Goal: Task Accomplishment & Management: Use online tool/utility

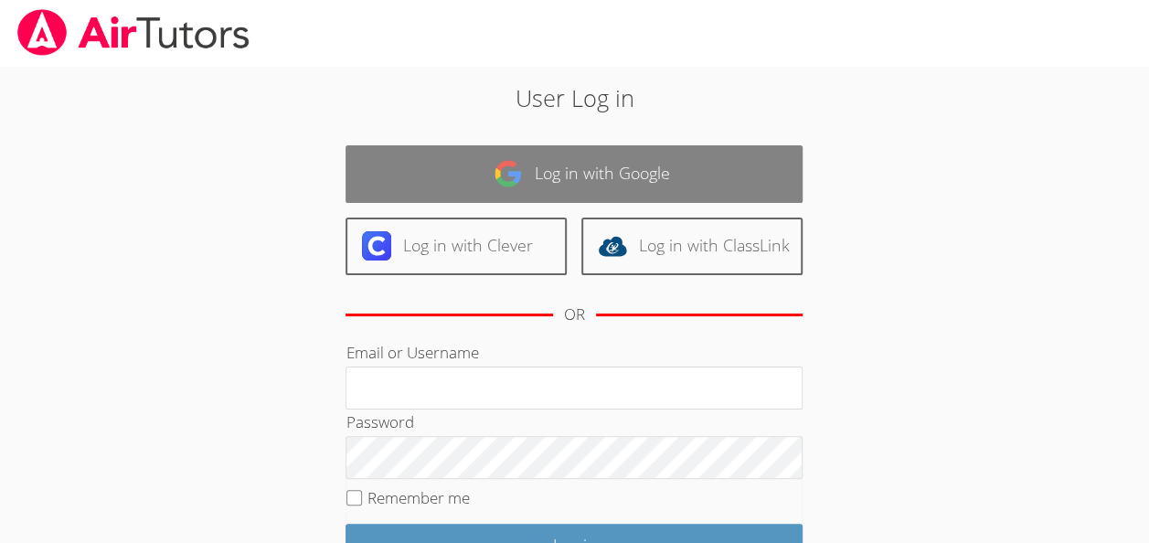
click at [404, 170] on link "Log in with Google" at bounding box center [573, 174] width 457 height 58
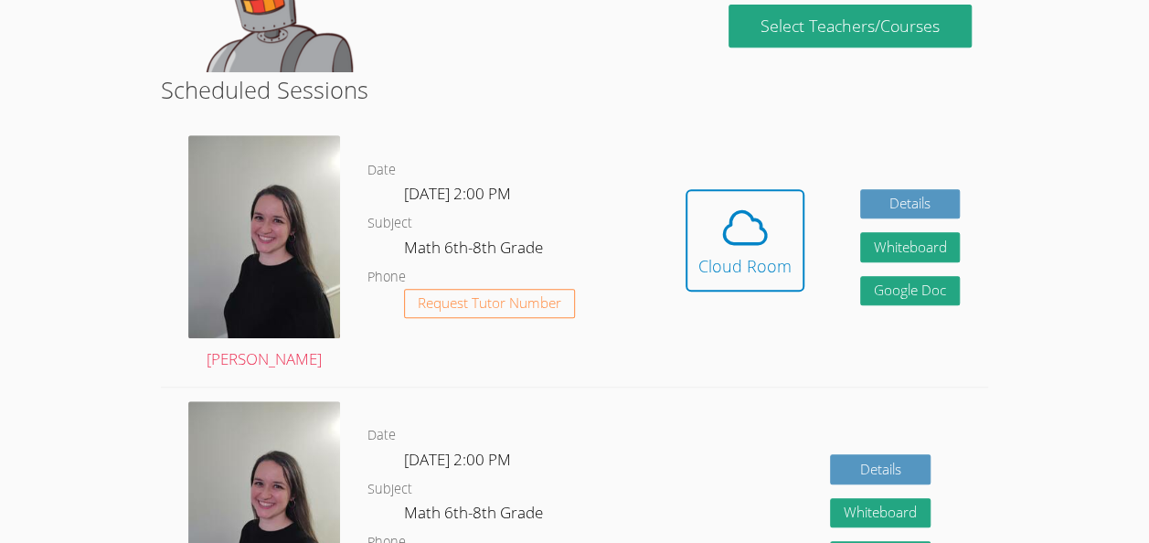
scroll to position [411, 0]
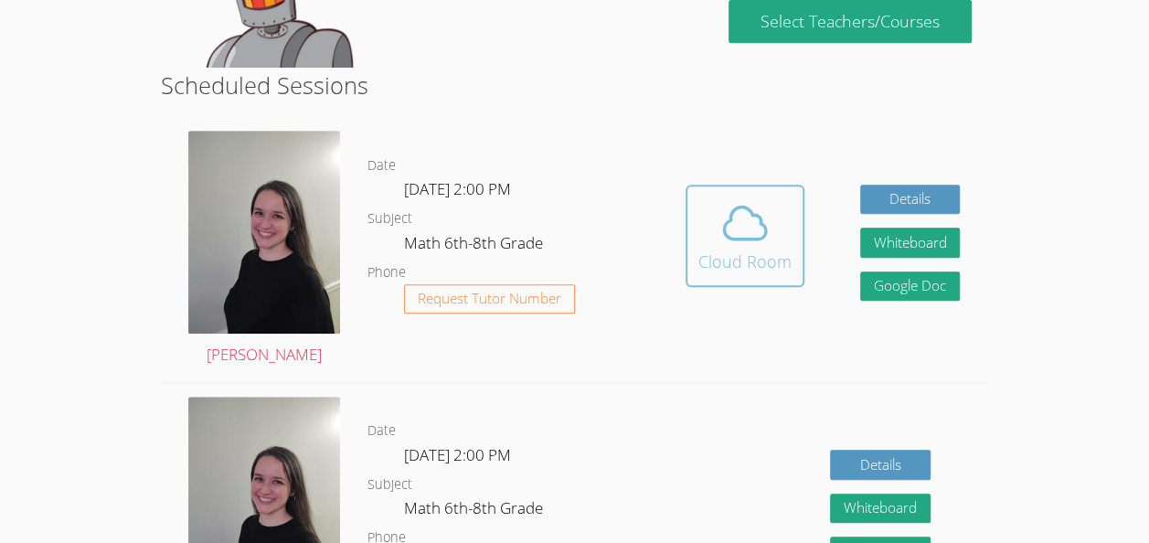
click at [752, 240] on icon at bounding box center [744, 222] width 51 height 51
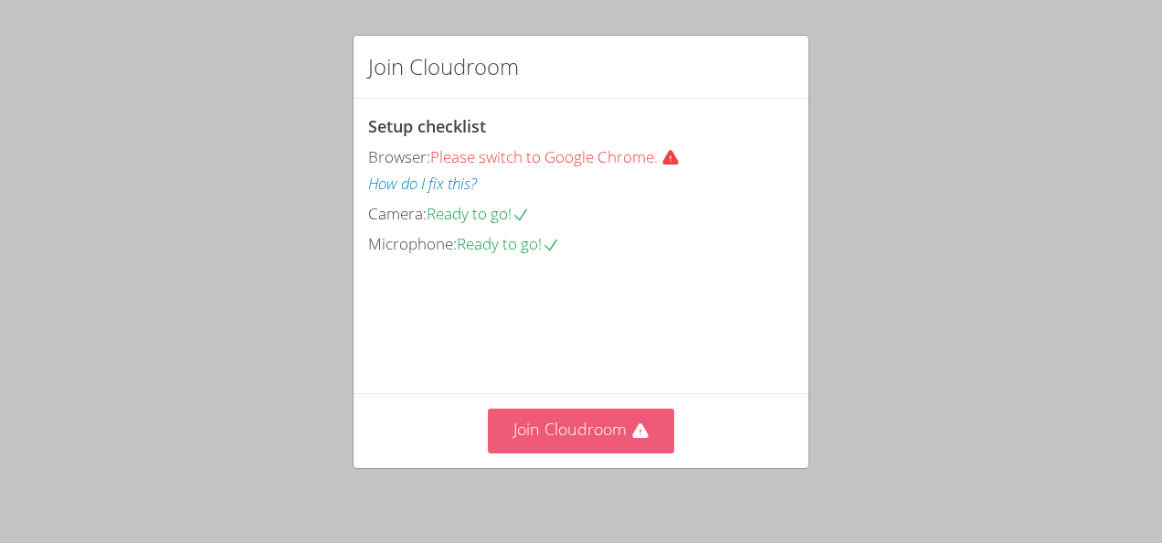
click at [553, 450] on button "Join Cloudroom" at bounding box center [581, 430] width 187 height 45
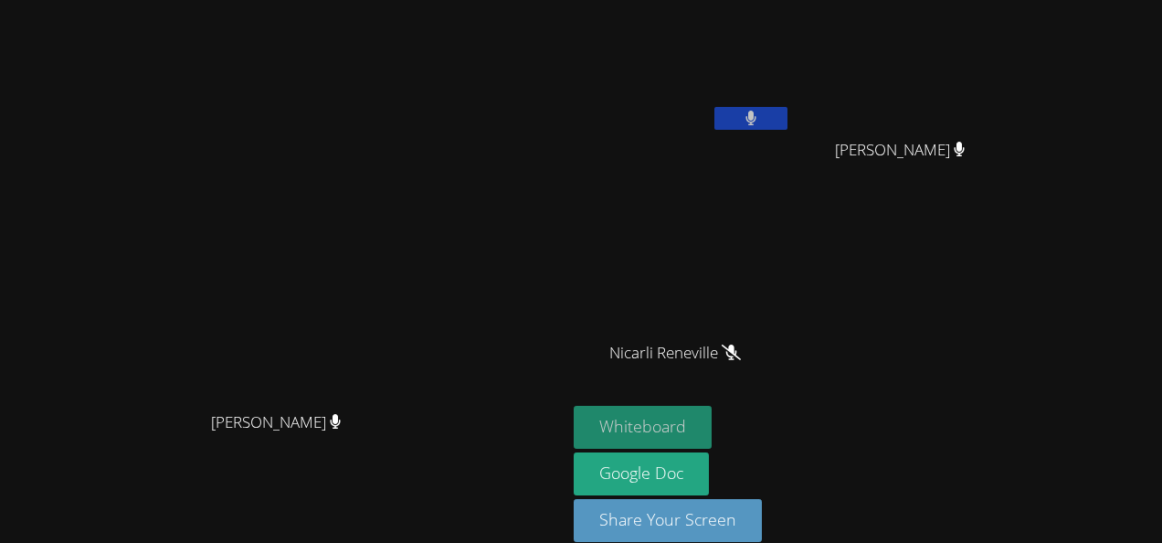
click at [712, 406] on button "Whiteboard" at bounding box center [643, 427] width 138 height 43
